Goal: Ask a question

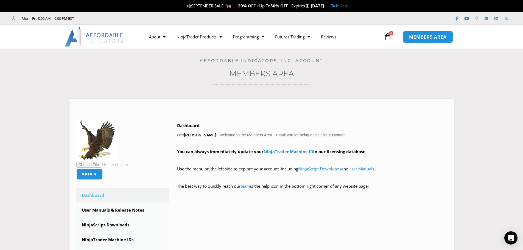
click at [418, 37] on span "MEMBERS AREA" at bounding box center [428, 37] width 38 height 5
click at [423, 37] on span "MEMBERS AREA" at bounding box center [428, 37] width 38 height 5
click at [513, 238] on icon "Open Intercom Messenger" at bounding box center [511, 238] width 6 height 7
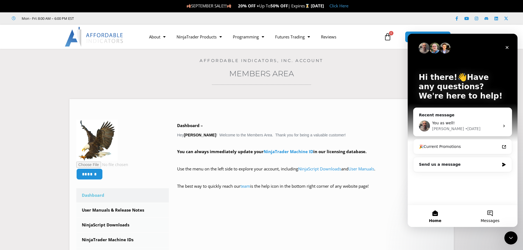
click at [491, 214] on button "Messages" at bounding box center [490, 216] width 55 height 22
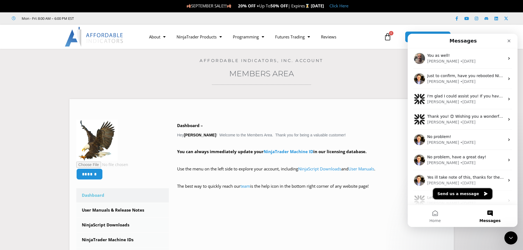
click at [463, 193] on button "Send us a message" at bounding box center [462, 193] width 59 height 11
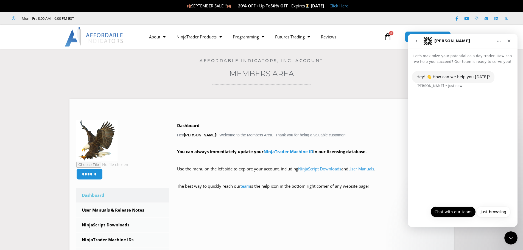
click at [463, 213] on button "Chat with our team" at bounding box center [453, 212] width 45 height 11
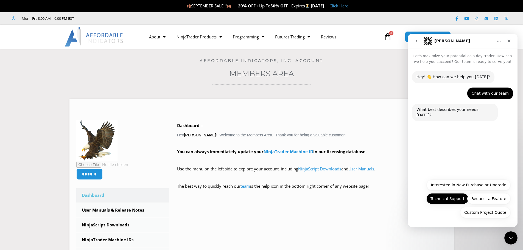
click at [451, 198] on button "Technical Support" at bounding box center [448, 198] width 42 height 11
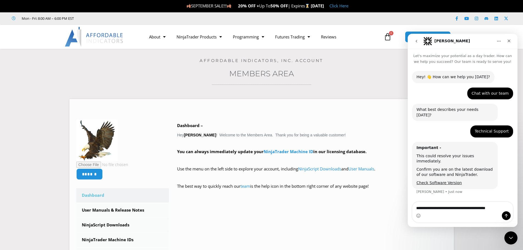
type textarea "**********"
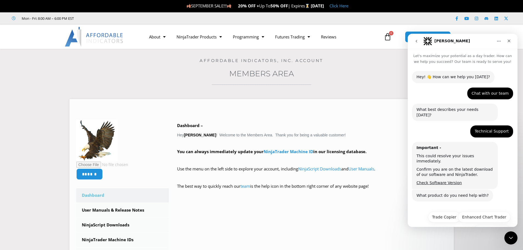
scroll to position [8, 0]
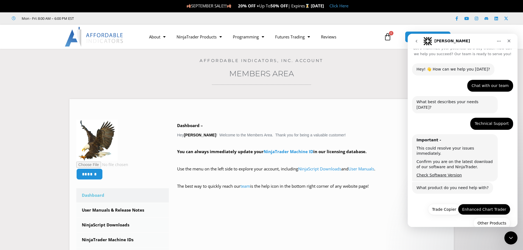
click at [480, 204] on button "Enhanced Chart Trader" at bounding box center [484, 209] width 52 height 11
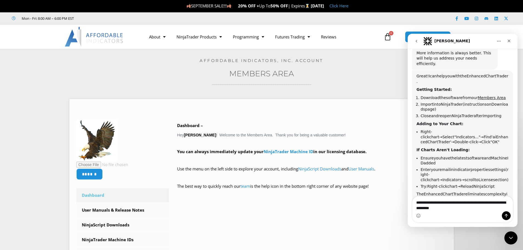
scroll to position [194, 0]
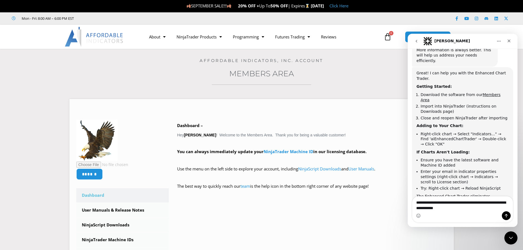
type textarea "**********"
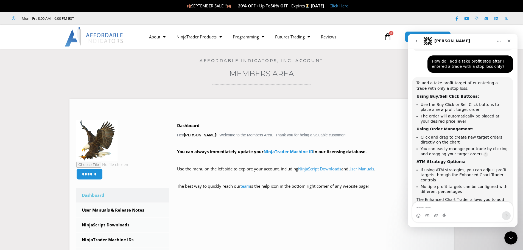
scroll to position [385, 0]
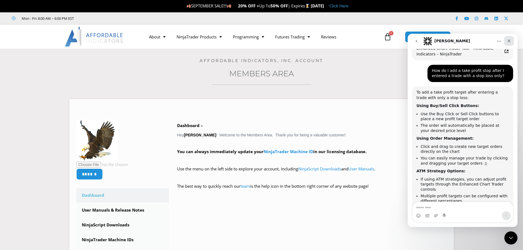
click at [509, 41] on icon "Close" at bounding box center [509, 41] width 3 height 3
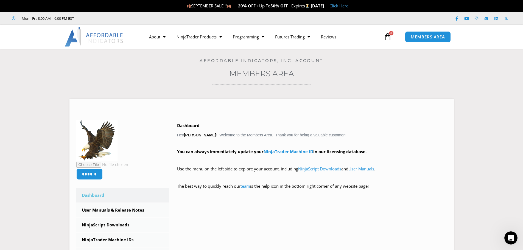
scroll to position [413, 0]
click at [511, 232] on div "Open Intercom Messenger" at bounding box center [510, 237] width 18 height 18
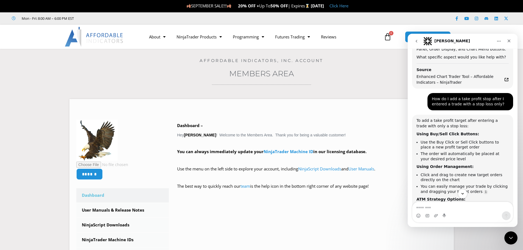
scroll to position [385, 0]
